Goal: Transaction & Acquisition: Purchase product/service

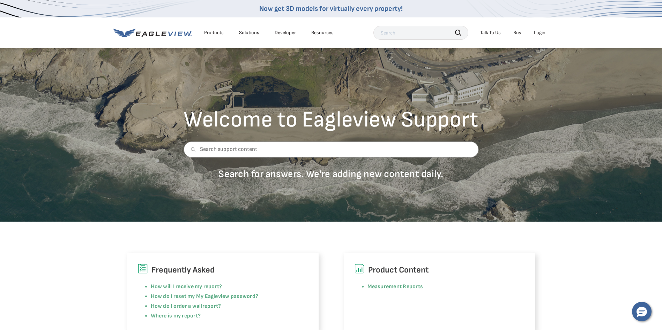
click at [389, 37] on input "text" at bounding box center [420, 33] width 95 height 14
click at [537, 32] on div "Login" at bounding box center [540, 33] width 12 height 6
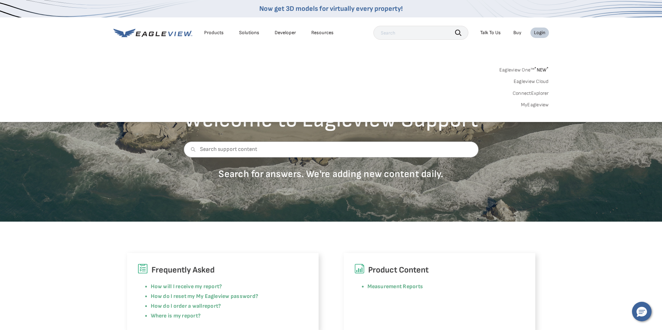
click at [537, 32] on div "Login" at bounding box center [540, 33] width 12 height 6
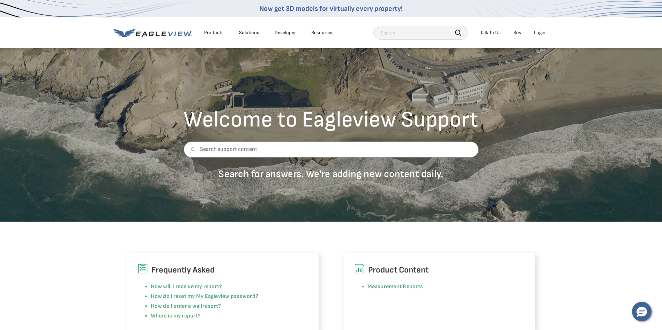
click at [537, 32] on div "Login" at bounding box center [540, 33] width 12 height 6
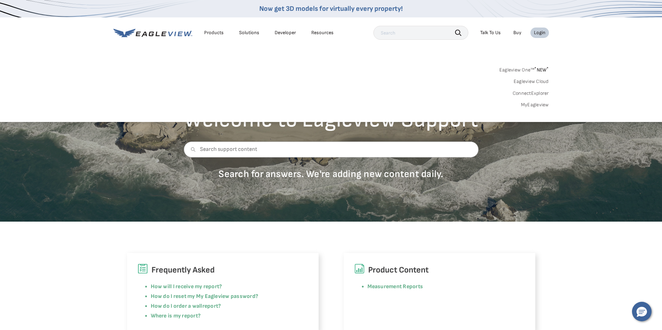
click at [528, 106] on link "MyEagleview" at bounding box center [535, 105] width 28 height 6
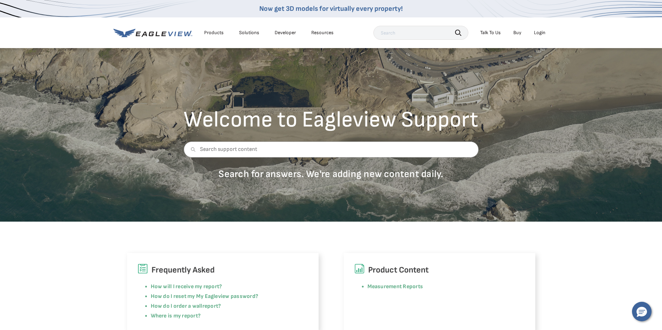
click at [539, 31] on div "Login" at bounding box center [540, 33] width 12 height 6
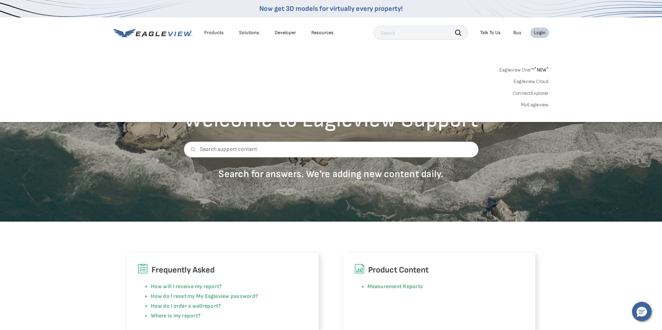
click at [524, 70] on link "Eagleview One™ * NEW *" at bounding box center [524, 69] width 50 height 8
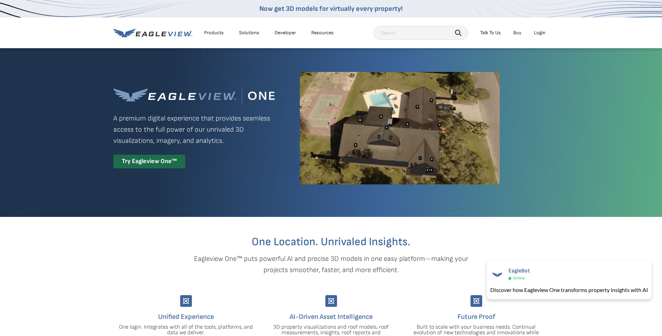
click at [542, 33] on div "Login" at bounding box center [540, 33] width 12 height 6
click at [166, 160] on div "Try Eagleview One™" at bounding box center [149, 162] width 72 height 14
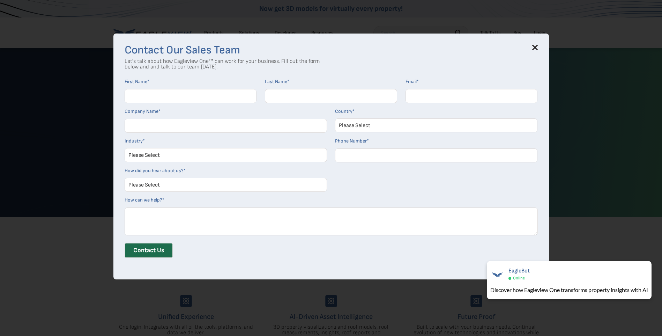
click at [169, 92] on input "First Name *" at bounding box center [191, 96] width 132 height 14
type input "[PERSON_NAME]"
type input "[PERSON_NAME][EMAIL_ADDRESS][DOMAIN_NAME]"
type input "Better Built Companies LLC"
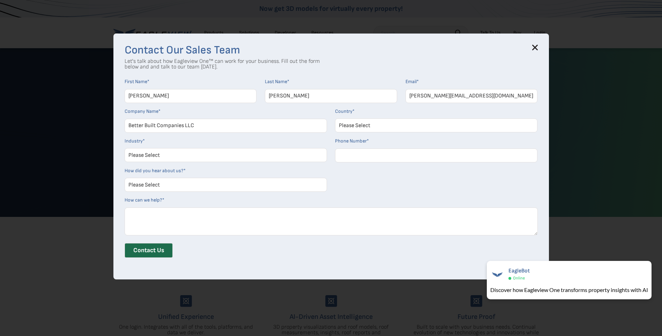
select select "[GEOGRAPHIC_DATA]"
type input "14696880939"
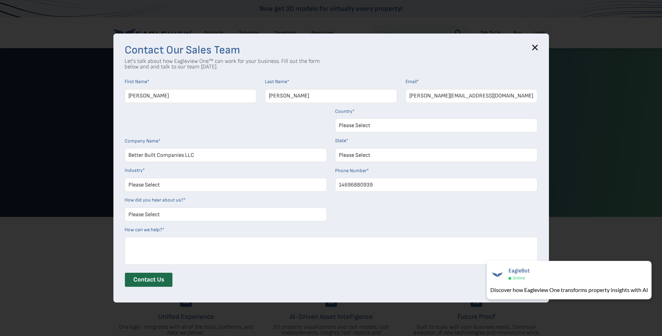
select select "[US_STATE]"
drag, startPoint x: 383, startPoint y: 185, endPoint x: 323, endPoint y: 188, distance: 60.4
click at [323, 188] on form "First Name * [PERSON_NAME] Name * [PERSON_NAME] Email * [PERSON_NAME][EMAIL_ADD…" at bounding box center [331, 184] width 413 height 213
type input "19722450193"
click at [203, 188] on select "Please Select Architects & Engineering Construction Electric/Gas Utilities Gove…" at bounding box center [226, 185] width 202 height 14
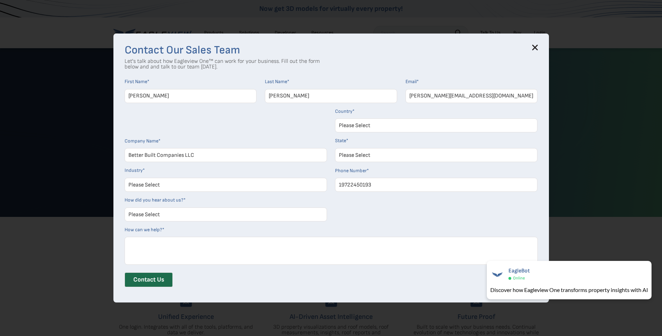
select select "Construction"
click at [127, 178] on select "Please Select Architects & Engineering Construction Electric/Gas Utilities Gove…" at bounding box center [226, 185] width 202 height 14
click at [164, 211] on select "Please Select Search Engine Social Media Word of Mouth Podcast Online Advertise…" at bounding box center [226, 214] width 202 height 14
select select "Other"
click at [127, 207] on select "Please Select Search Engine Social Media Word of Mouth Podcast Online Advertise…" at bounding box center [226, 214] width 202 height 14
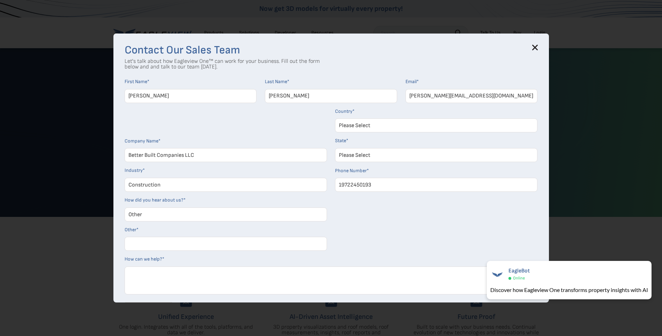
click at [149, 241] on input "Other *" at bounding box center [226, 243] width 202 height 14
type input "i have an Eagleview account"
click at [446, 231] on form "First Name * [PERSON_NAME] Name * [PERSON_NAME] Email * [PERSON_NAME][EMAIL_ADD…" at bounding box center [331, 199] width 413 height 243
click at [420, 244] on form "First Name * [PERSON_NAME] Name * [PERSON_NAME] Email * [PERSON_NAME][EMAIL_ADD…" at bounding box center [331, 199] width 413 height 243
click at [201, 273] on textarea "How can we help? *" at bounding box center [331, 280] width 413 height 28
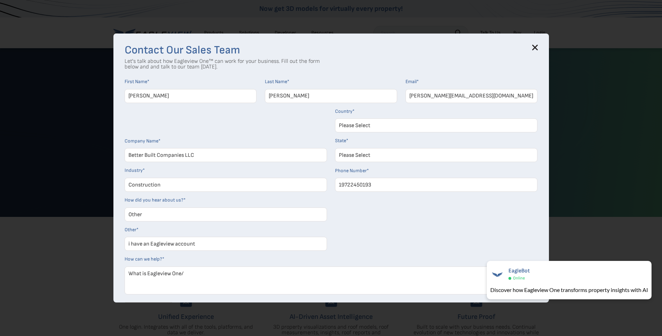
type textarea "What is Eagleview One/"
click at [494, 217] on form "First Name * [PERSON_NAME] Name * [PERSON_NAME] Email * [PERSON_NAME][EMAIL_ADD…" at bounding box center [331, 199] width 413 height 243
click at [447, 274] on textarea "What is Eagleview One/" at bounding box center [331, 280] width 413 height 28
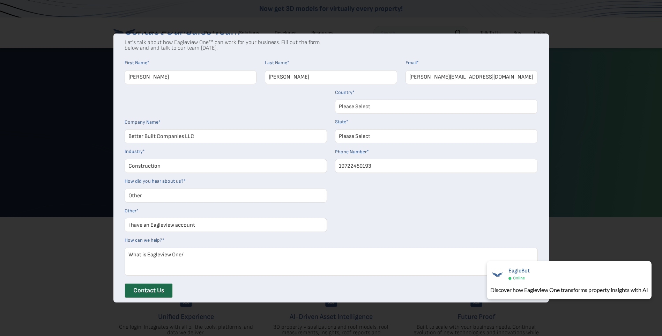
scroll to position [36, 0]
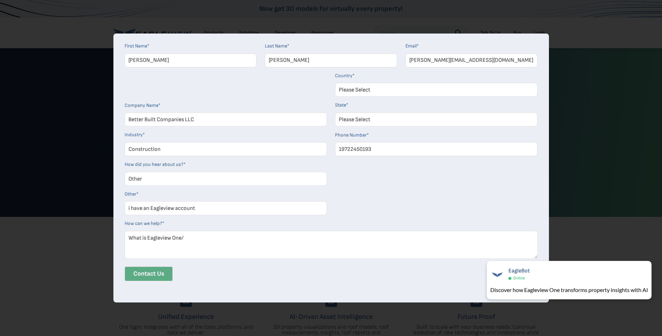
click at [151, 274] on input "Contact Us" at bounding box center [149, 273] width 48 height 15
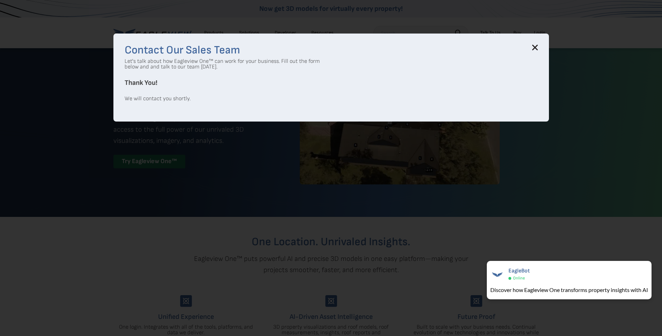
scroll to position [0, 0]
click at [533, 53] on h3 "Contact Our Sales Team" at bounding box center [331, 50] width 413 height 11
click at [536, 47] on icon at bounding box center [535, 48] width 6 height 6
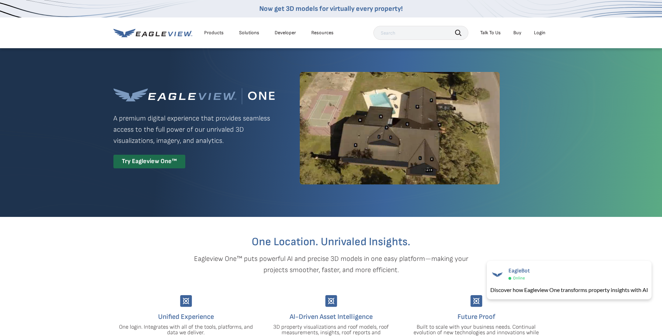
click at [542, 34] on div "Login" at bounding box center [540, 33] width 12 height 6
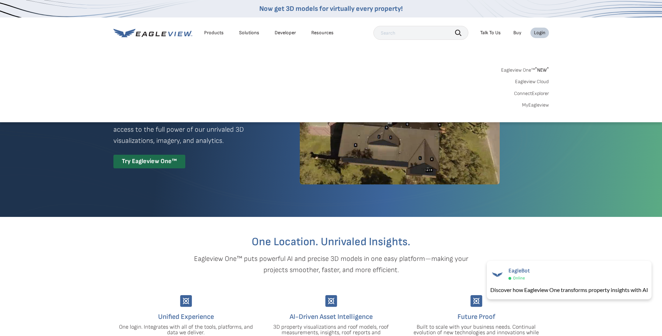
click at [531, 103] on link "MyEagleview" at bounding box center [535, 105] width 27 height 6
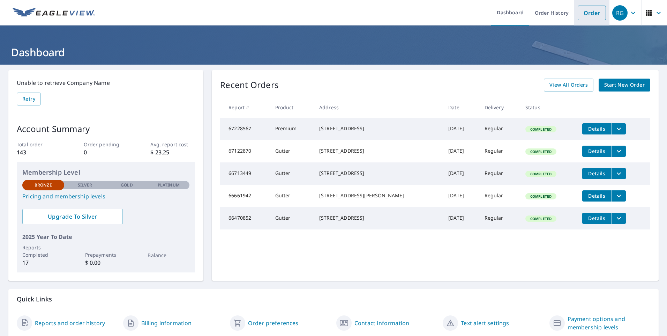
click at [581, 9] on link "Order" at bounding box center [592, 13] width 28 height 15
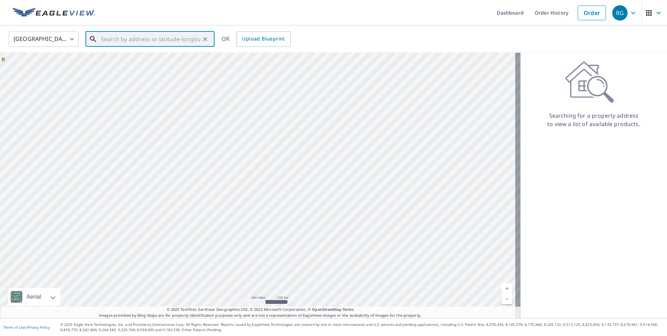
click at [168, 42] on input "text" at bounding box center [150, 39] width 99 height 20
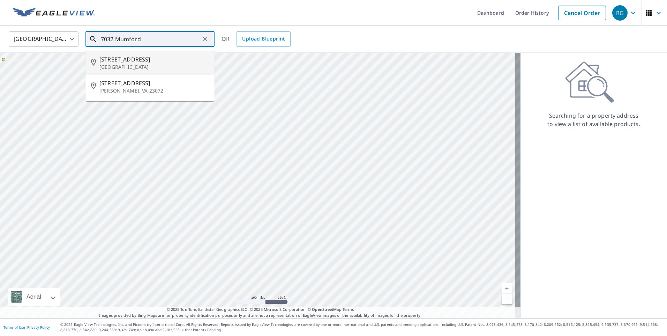
click at [132, 64] on p "Dallas, TX 75252" at bounding box center [154, 66] width 110 height 7
type input "7032 Mumford St Dallas, TX 75252"
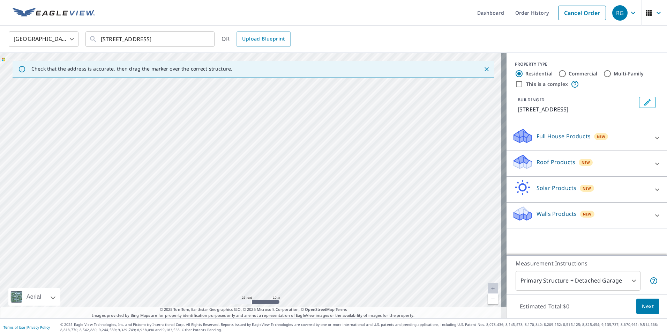
drag, startPoint x: 255, startPoint y: 156, endPoint x: 261, endPoint y: 232, distance: 76.6
click at [261, 231] on div "7032 Mumford St Dallas, TX 75252" at bounding box center [253, 185] width 506 height 265
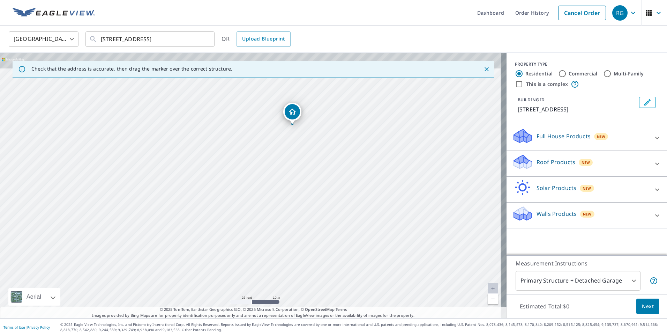
drag, startPoint x: 278, startPoint y: 188, endPoint x: 273, endPoint y: 238, distance: 49.7
click at [273, 238] on div "7032 Mumford St Dallas, TX 75252" at bounding box center [253, 185] width 506 height 265
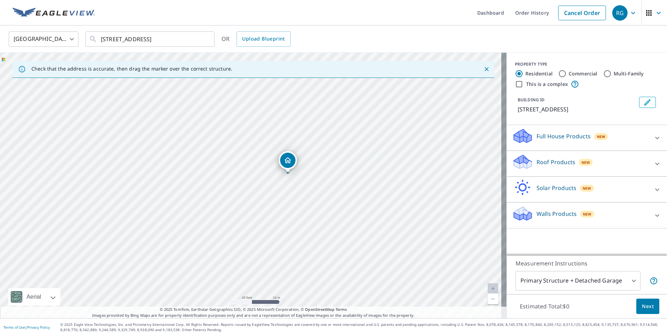
click at [561, 216] on p "Walls Products" at bounding box center [556, 213] width 40 height 8
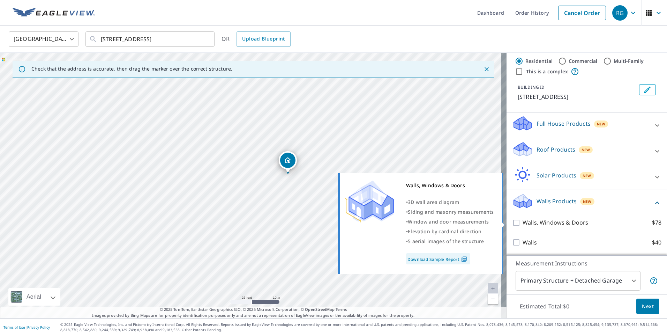
click at [564, 222] on p "Walls, Windows & Doors" at bounding box center [555, 222] width 66 height 9
click at [522, 222] on input "Walls, Windows & Doors $78" at bounding box center [517, 222] width 10 height 8
checkbox input "true"
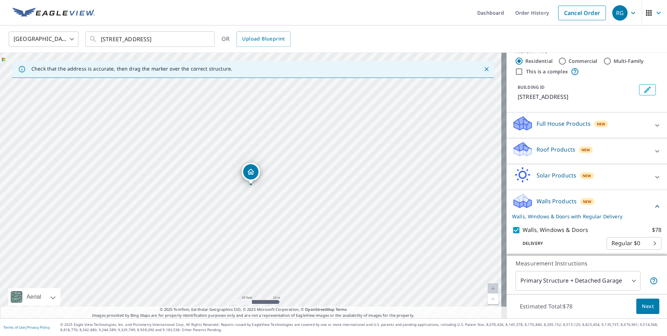
click at [642, 305] on span "Next" at bounding box center [648, 306] width 12 height 9
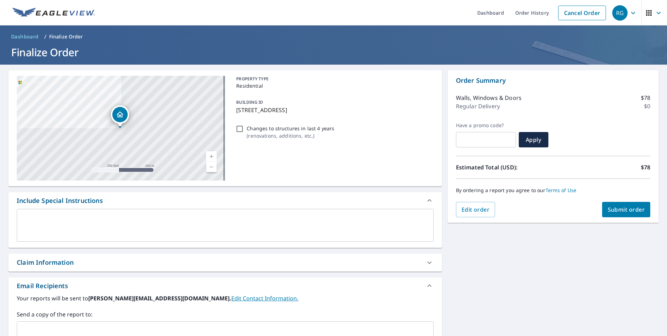
click at [626, 208] on span "Submit order" at bounding box center [626, 209] width 37 height 8
checkbox input "true"
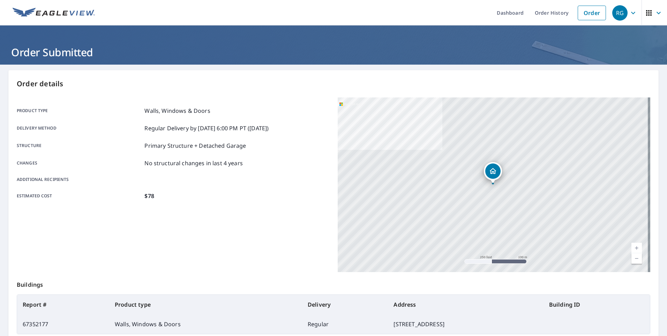
click at [629, 14] on icon "button" at bounding box center [633, 13] width 8 height 8
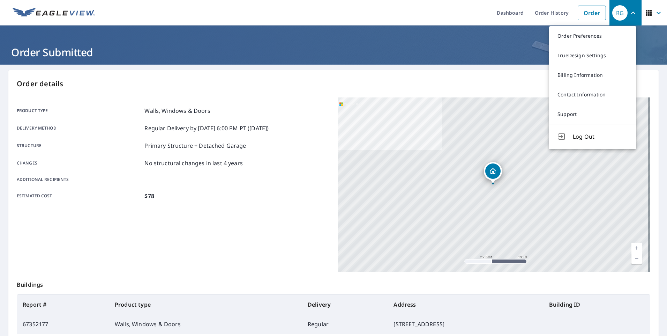
click at [581, 141] on button "Log Out" at bounding box center [592, 136] width 87 height 25
